Goal: Transaction & Acquisition: Purchase product/service

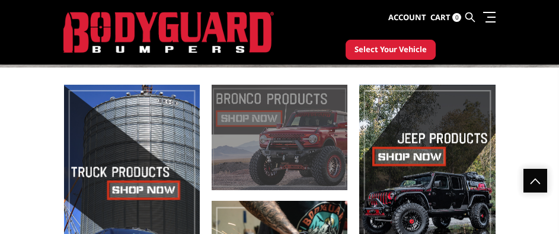
scroll to position [303, 0]
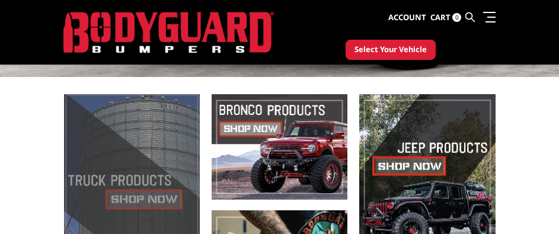
click at [155, 200] on span at bounding box center [132, 204] width 136 height 221
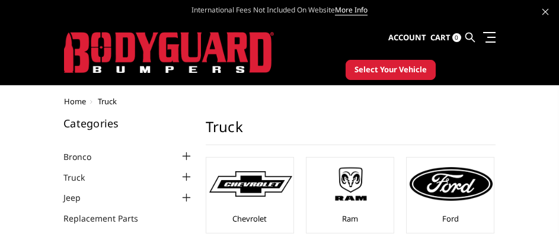
scroll to position [59, 0]
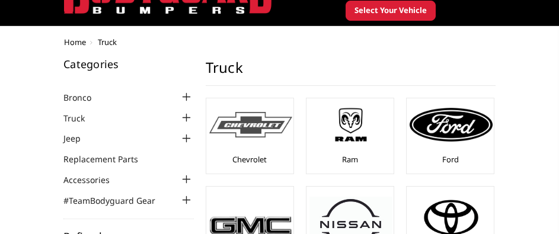
click at [275, 121] on img at bounding box center [250, 125] width 83 height 26
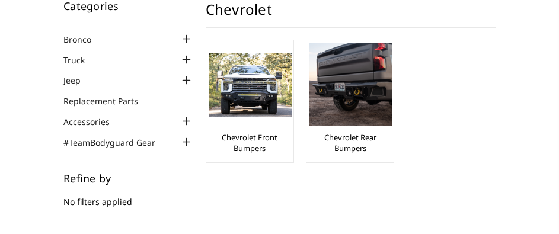
scroll to position [119, 0]
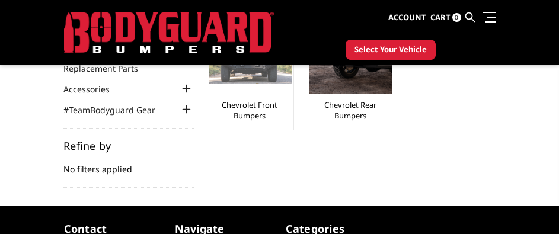
click at [277, 91] on div at bounding box center [250, 52] width 83 height 83
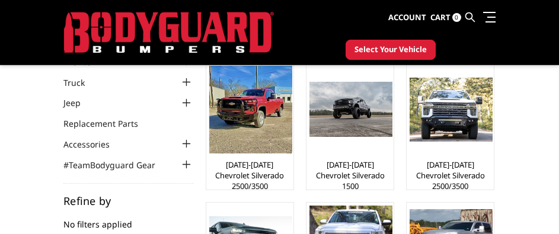
scroll to position [59, 0]
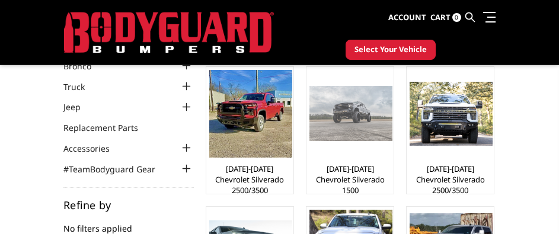
click at [338, 116] on img at bounding box center [351, 113] width 83 height 55
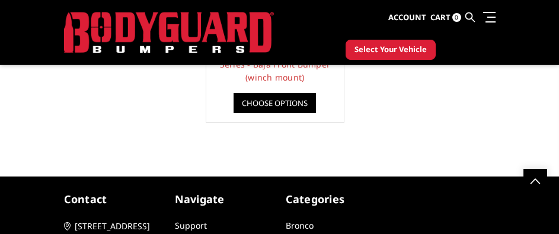
scroll to position [178, 0]
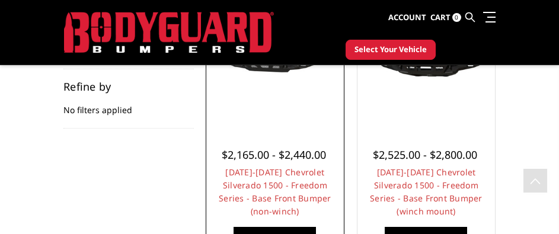
click at [264, 125] on div at bounding box center [275, 64] width 132 height 132
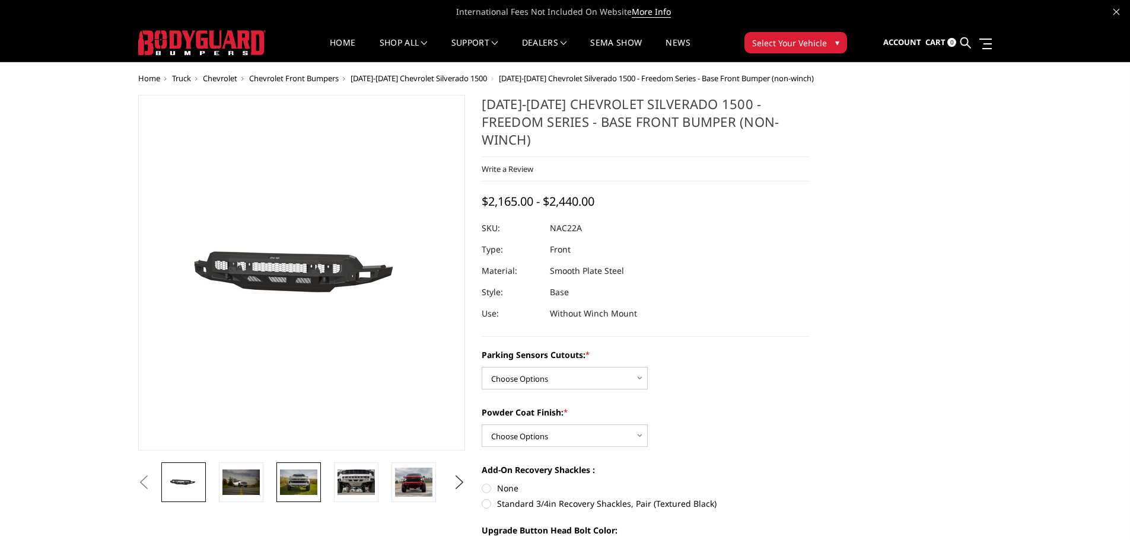
click at [319, 234] on link at bounding box center [298, 483] width 44 height 40
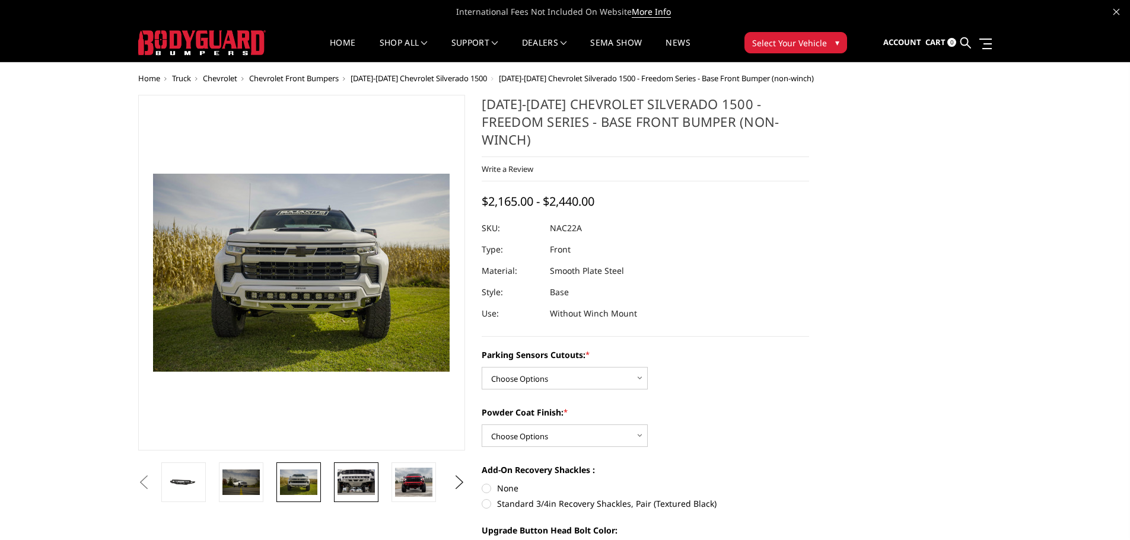
click at [360, 234] on img at bounding box center [356, 482] width 37 height 25
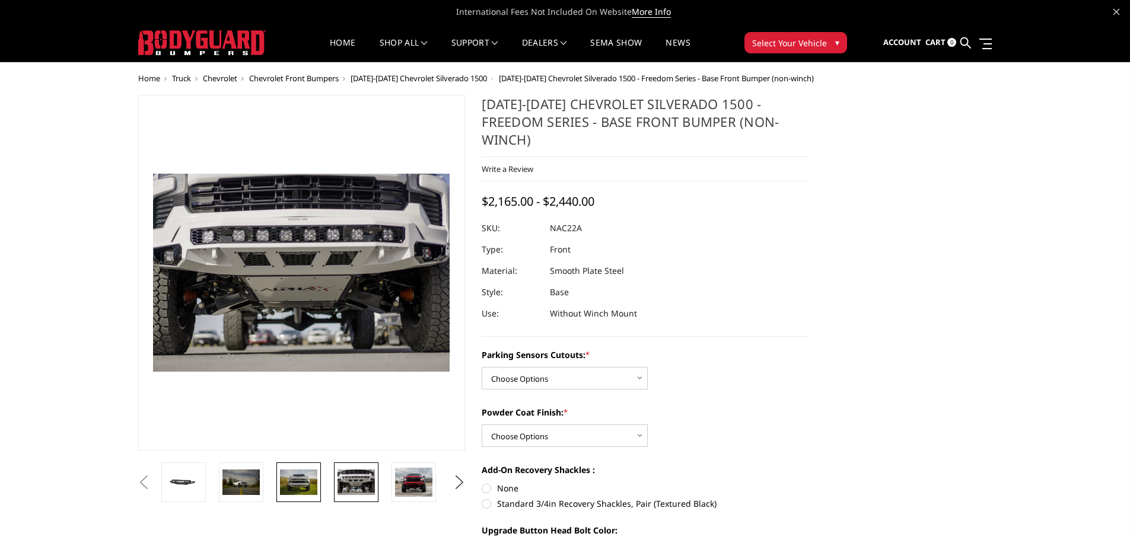
click at [294, 234] on img at bounding box center [298, 482] width 37 height 25
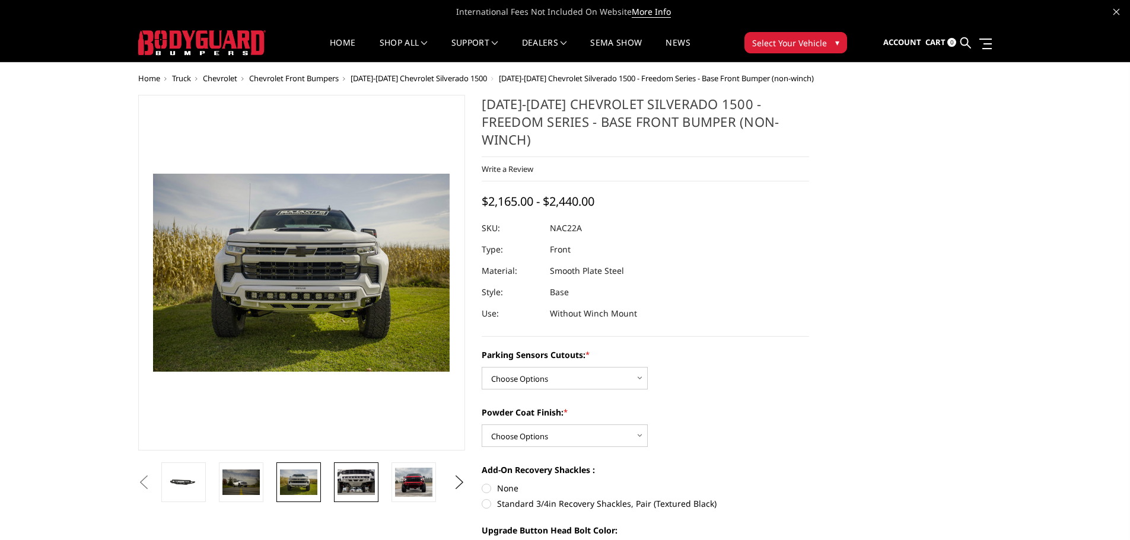
click at [358, 234] on img at bounding box center [356, 482] width 37 height 25
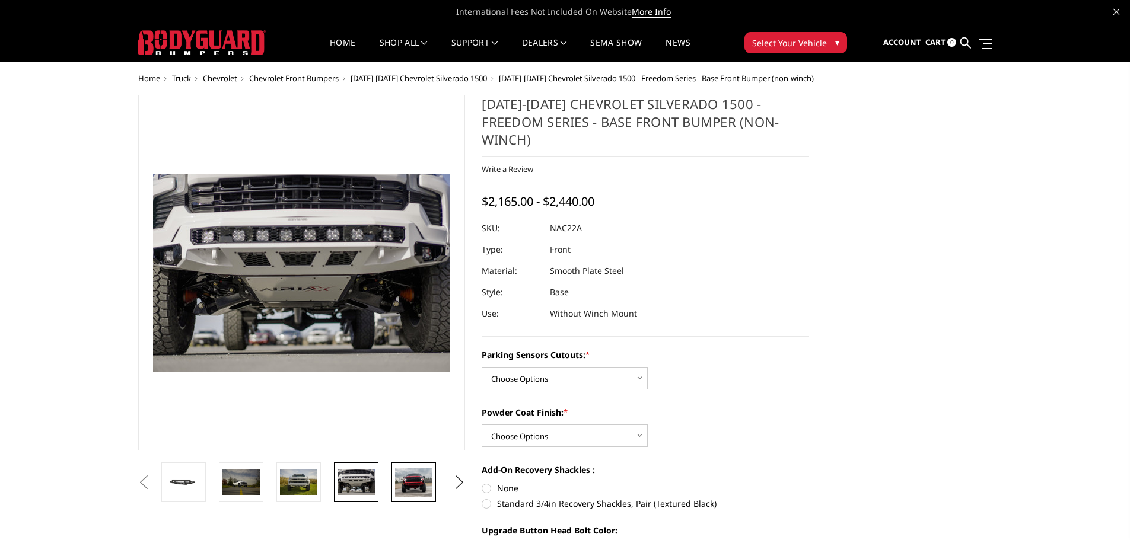
click at [395, 234] on img at bounding box center [413, 483] width 37 height 30
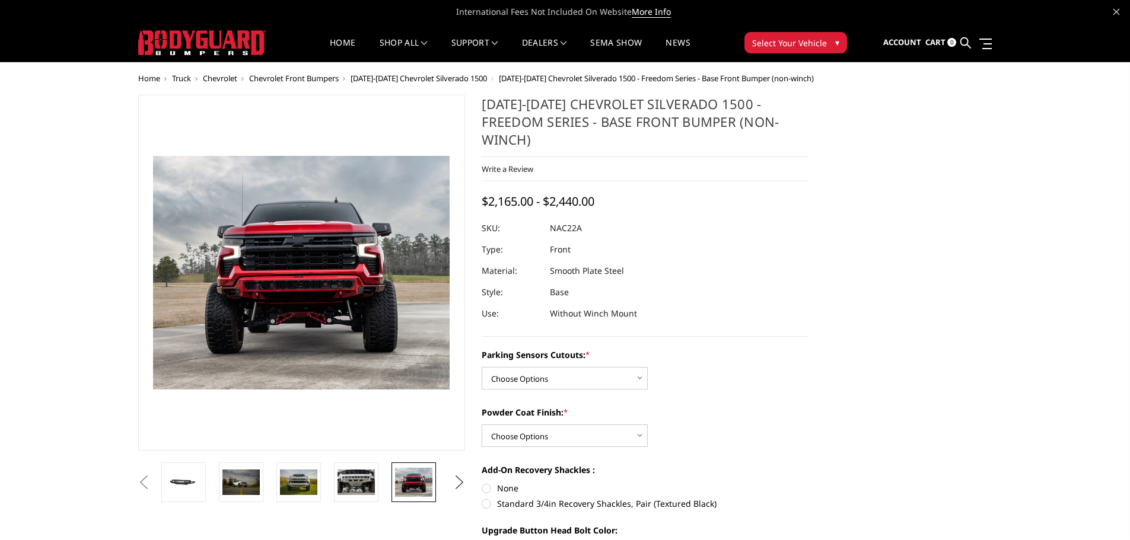
click at [459, 234] on button "Next" at bounding box center [459, 483] width 18 height 18
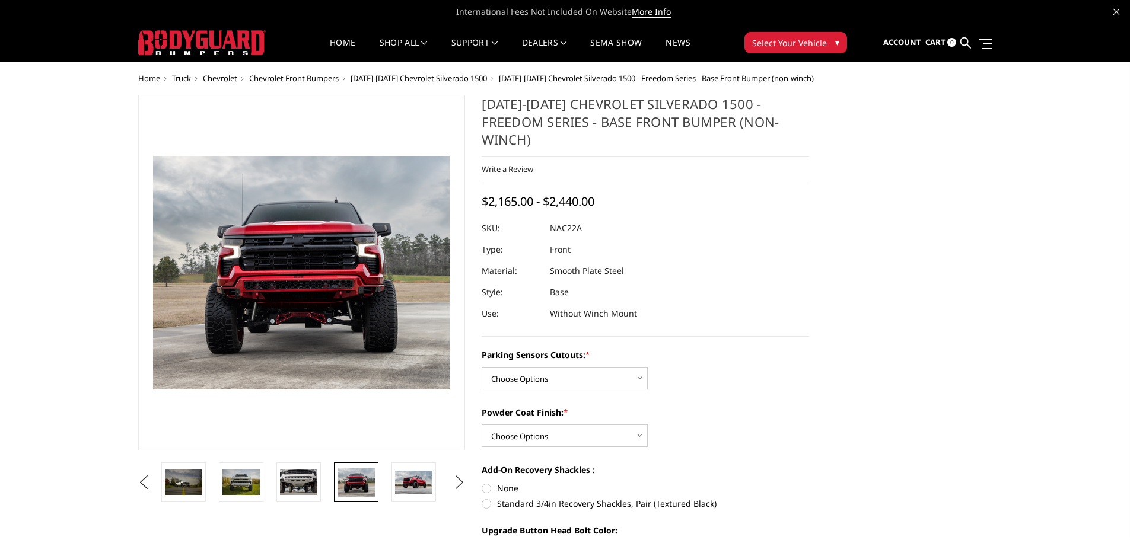
click at [456, 234] on button "Next" at bounding box center [459, 483] width 18 height 18
click at [359, 234] on img at bounding box center [356, 482] width 37 height 23
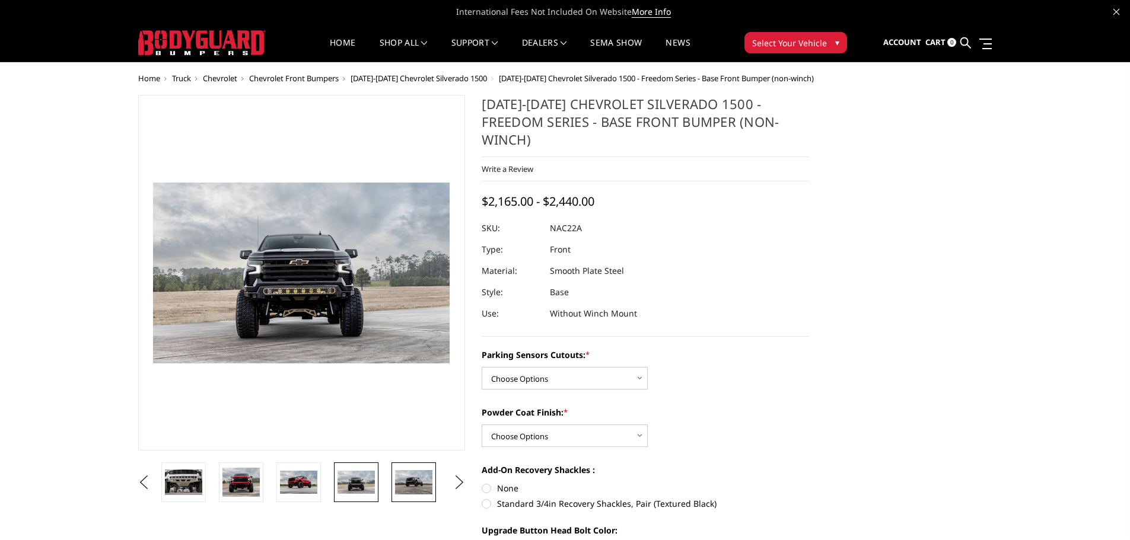
click at [397, 234] on img at bounding box center [413, 482] width 37 height 25
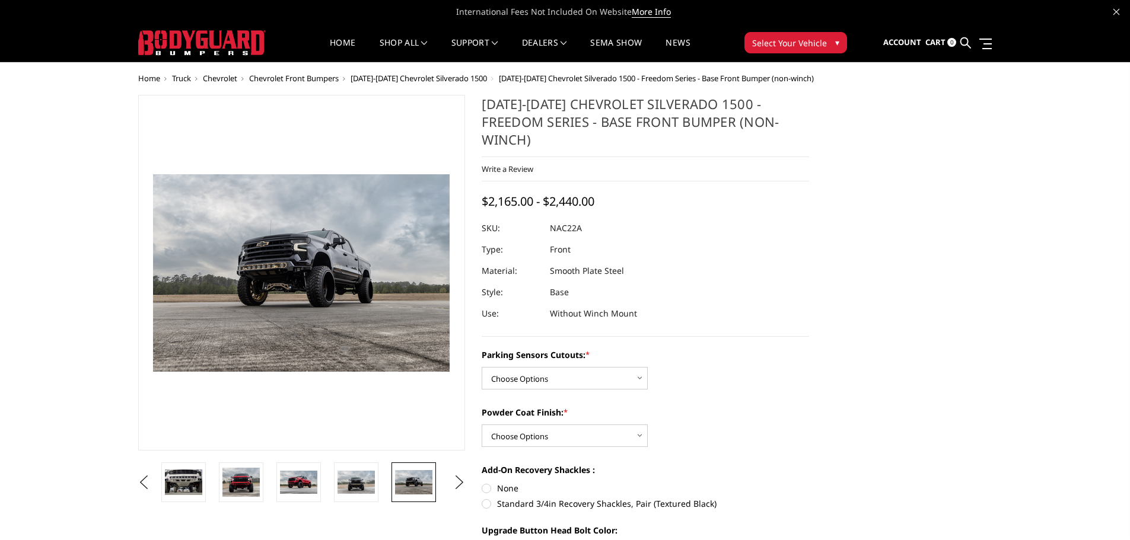
click at [450, 234] on ul "Previous Next" at bounding box center [301, 483] width 333 height 40
click at [459, 234] on button "Next" at bounding box center [459, 483] width 18 height 18
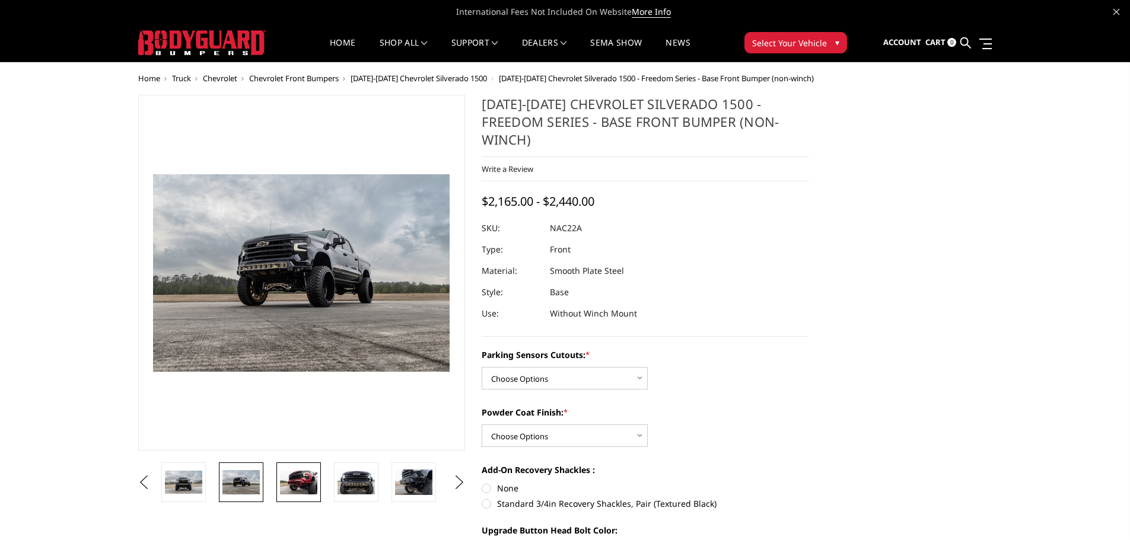
click at [314, 234] on img at bounding box center [298, 483] width 37 height 24
